Goal: Communication & Community: Answer question/provide support

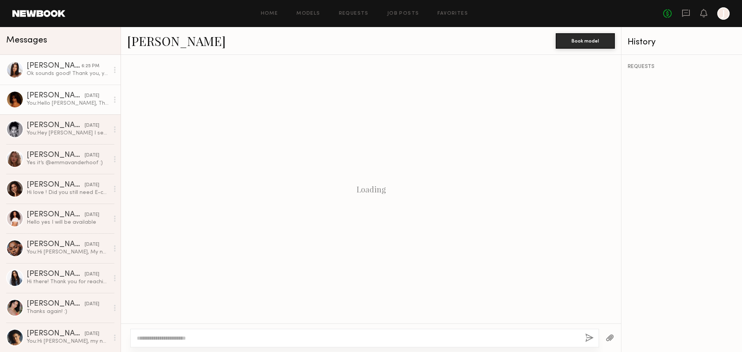
scroll to position [143, 0]
click at [58, 76] on div "Ok sounds good! Thank you, you too! 😊" at bounding box center [68, 73] width 82 height 7
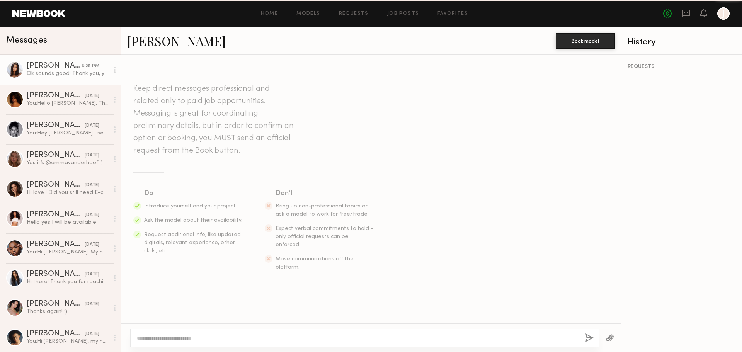
scroll to position [1085, 0]
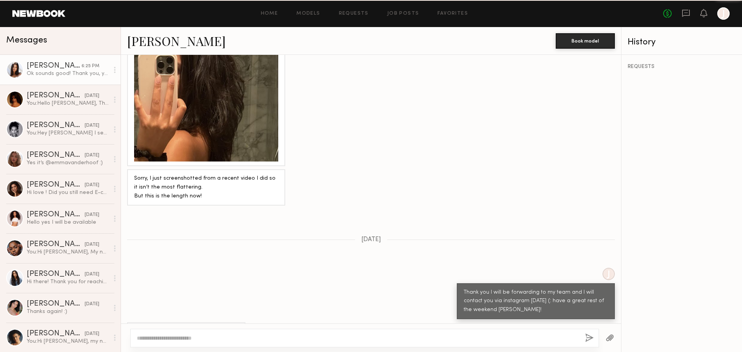
click at [382, 343] on div at bounding box center [364, 338] width 469 height 19
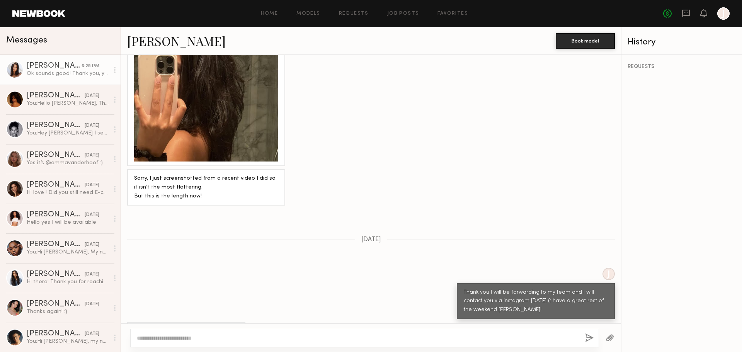
drag, startPoint x: 386, startPoint y: 333, endPoint x: 387, endPoint y: 337, distance: 4.4
click at [387, 334] on div at bounding box center [364, 338] width 469 height 19
click at [388, 339] on textarea at bounding box center [358, 338] width 442 height 8
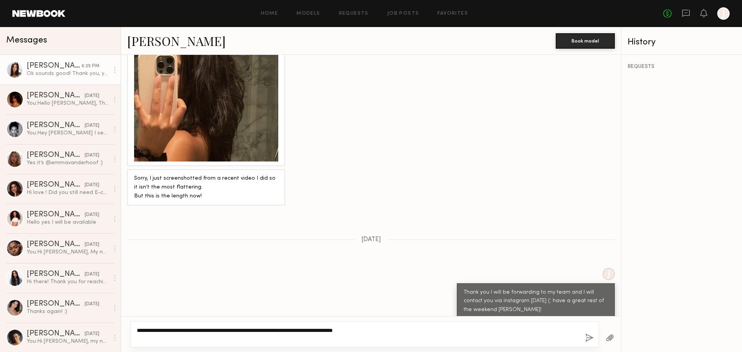
type textarea "**********"
click at [589, 340] on button "button" at bounding box center [589, 338] width 8 height 10
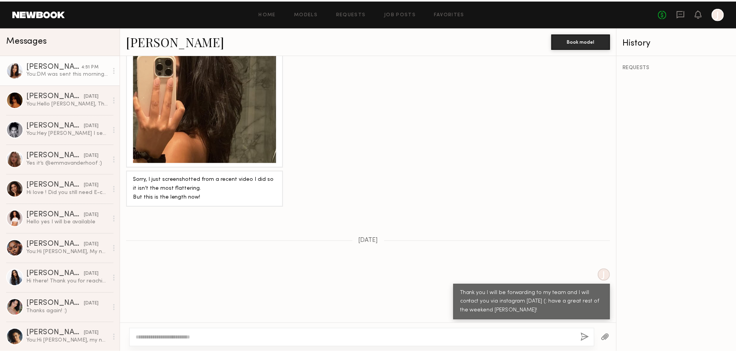
scroll to position [1059, 0]
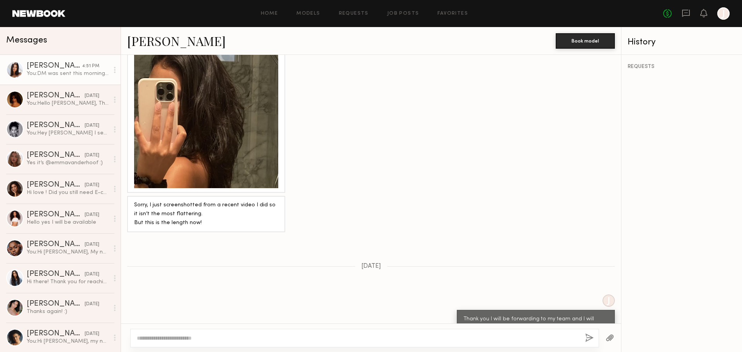
click at [34, 73] on div "You: DM was sent this morning, we still haven't heard back from you ): could yo…" at bounding box center [68, 73] width 82 height 7
click at [40, 16] on link at bounding box center [38, 13] width 53 height 7
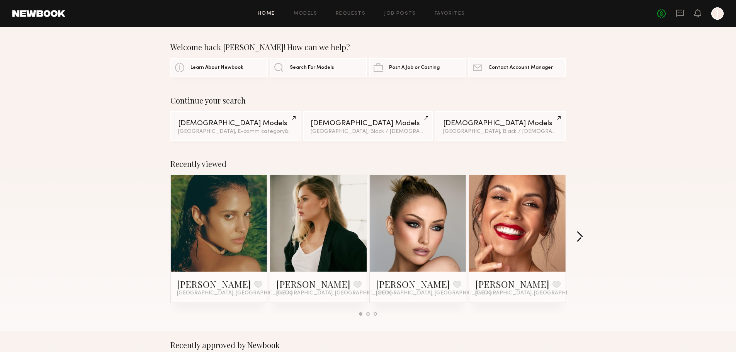
click at [577, 239] on button "button" at bounding box center [579, 237] width 7 height 13
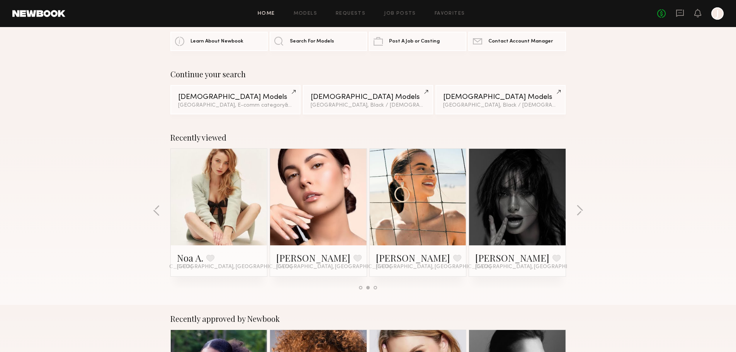
scroll to position [39, 0]
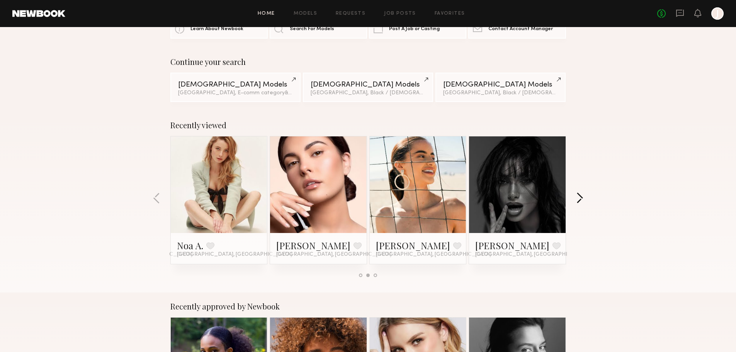
click at [581, 195] on button "button" at bounding box center [579, 198] width 7 height 13
